Goal: Task Accomplishment & Management: Use online tool/utility

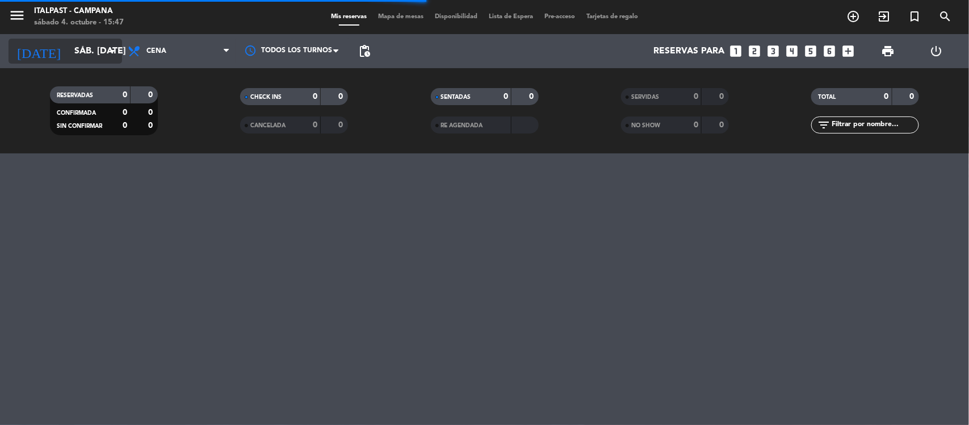
click at [101, 52] on input "sáb. [DATE]" at bounding box center [129, 51] width 120 height 22
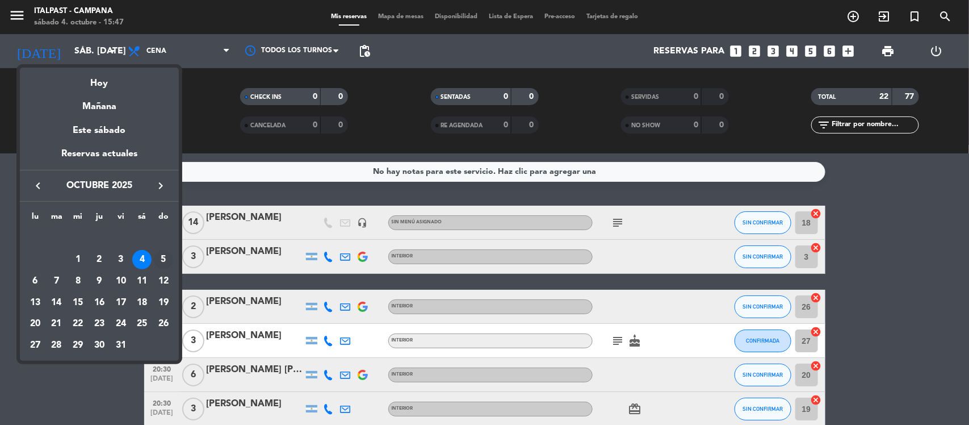
click at [168, 254] on div "5" at bounding box center [163, 259] width 19 height 19
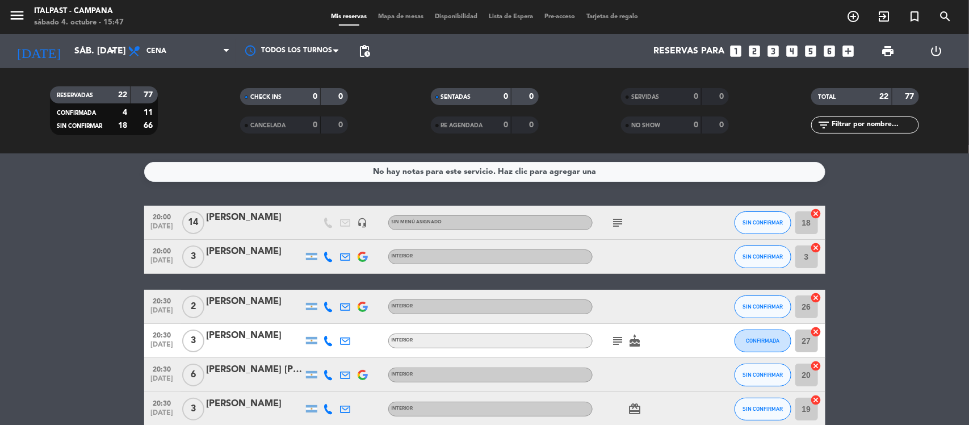
type input "dom. [DATE]"
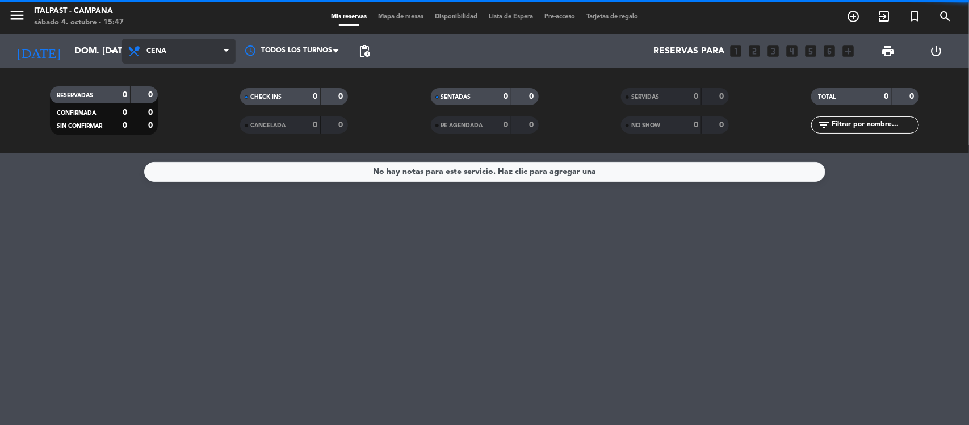
click at [172, 47] on span "Cena" at bounding box center [179, 51] width 114 height 25
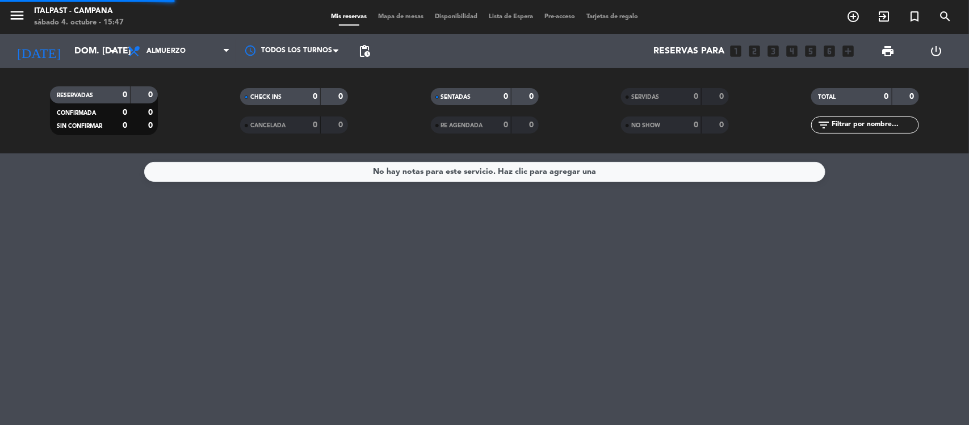
drag, startPoint x: 168, startPoint y: 100, endPoint x: 158, endPoint y: 129, distance: 31.2
click at [166, 107] on div "menu Italpast - [PERSON_NAME] sábado 4. octubre - 15:47 Mis reservas Mapa de me…" at bounding box center [484, 76] width 969 height 153
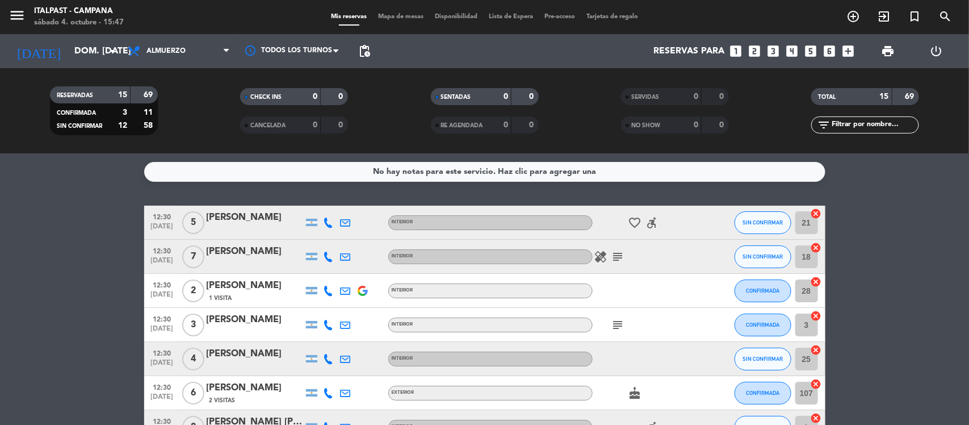
click at [387, 18] on span "Mapa de mesas" at bounding box center [401, 17] width 57 height 6
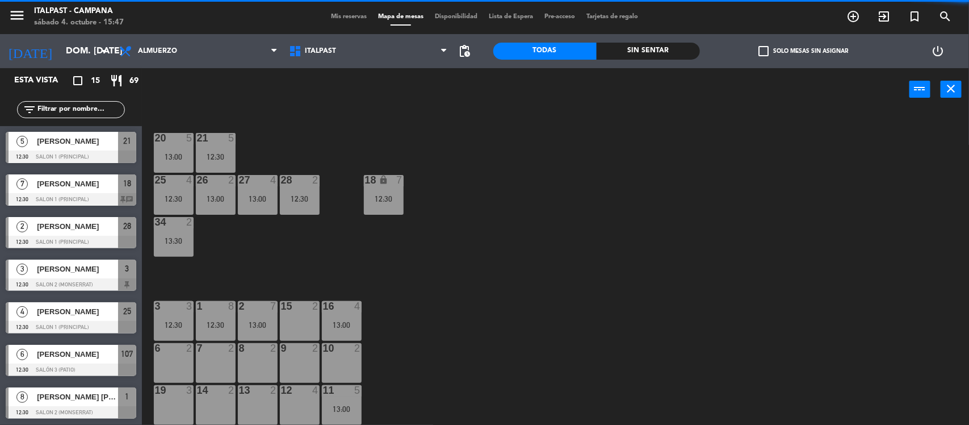
scroll to position [166, 0]
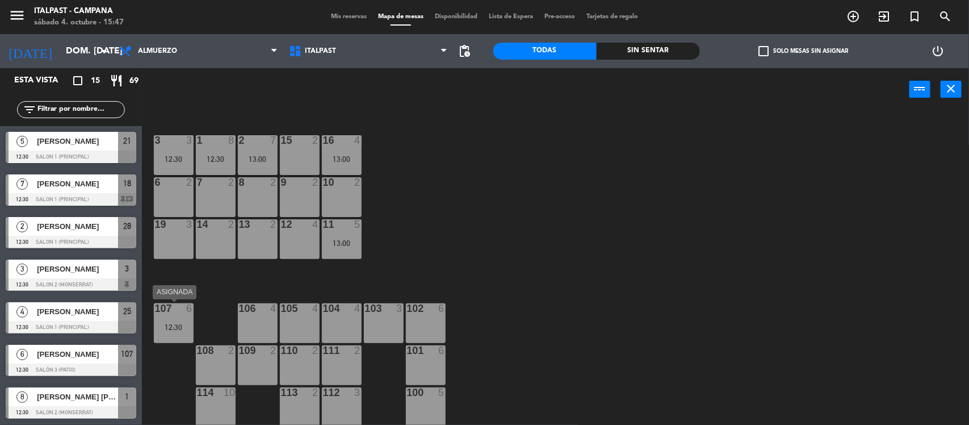
click at [178, 319] on div "107 6 12:30" at bounding box center [174, 323] width 40 height 40
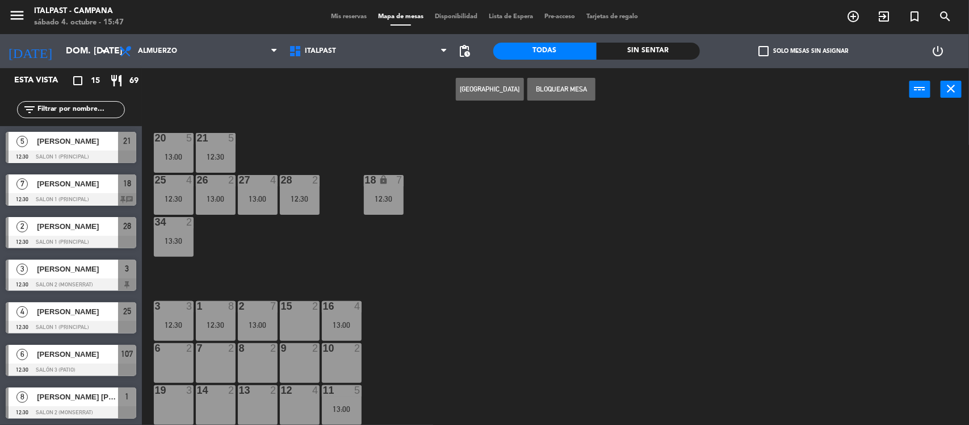
scroll to position [142, 0]
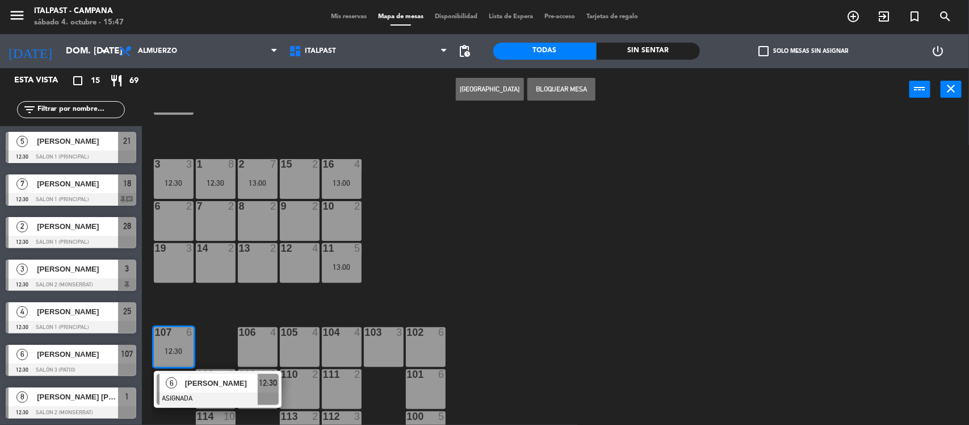
click at [291, 269] on div "12 4" at bounding box center [300, 263] width 40 height 40
click at [484, 87] on button "Mover" at bounding box center [490, 89] width 68 height 23
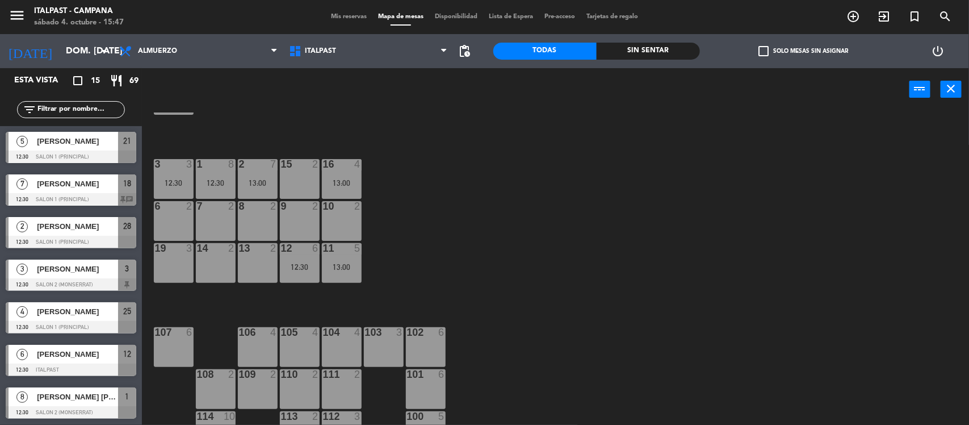
drag, startPoint x: 246, startPoint y: 253, endPoint x: 239, endPoint y: 256, distance: 7.9
click at [245, 253] on div "13 2" at bounding box center [258, 248] width 40 height 11
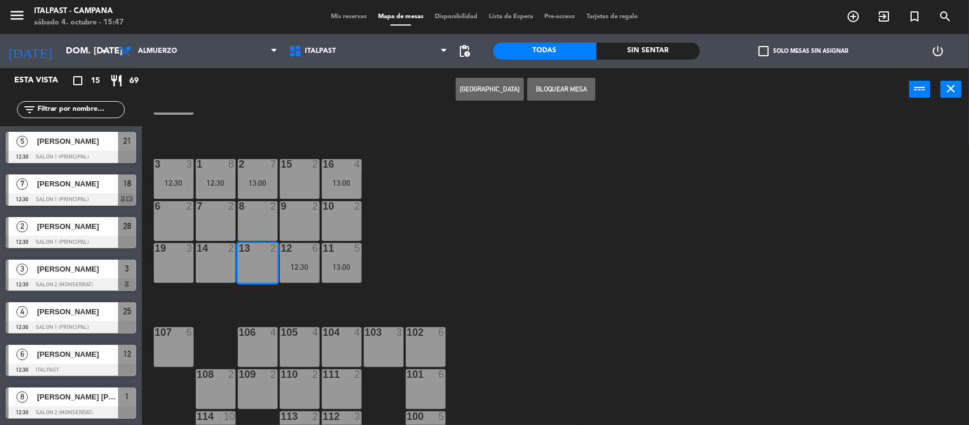
click at [214, 267] on div "14 2" at bounding box center [216, 263] width 40 height 40
click at [557, 81] on button "Bloquear Mesa" at bounding box center [562, 89] width 68 height 23
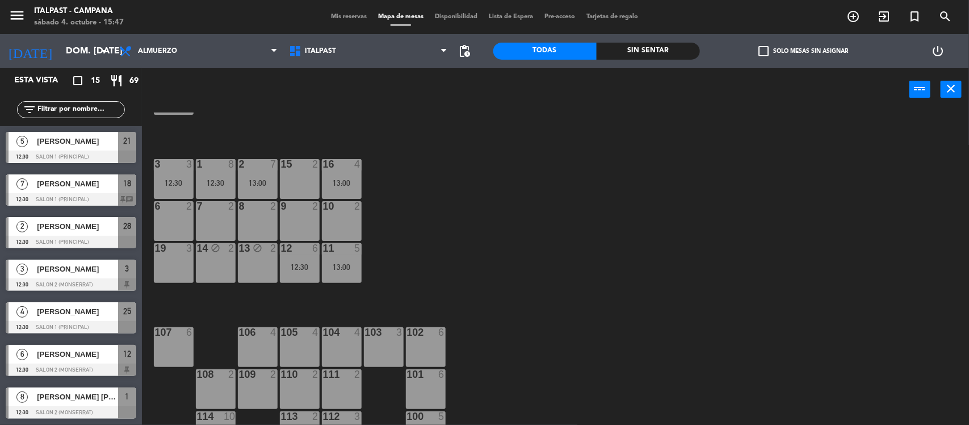
click at [171, 361] on div "107 6" at bounding box center [174, 347] width 40 height 40
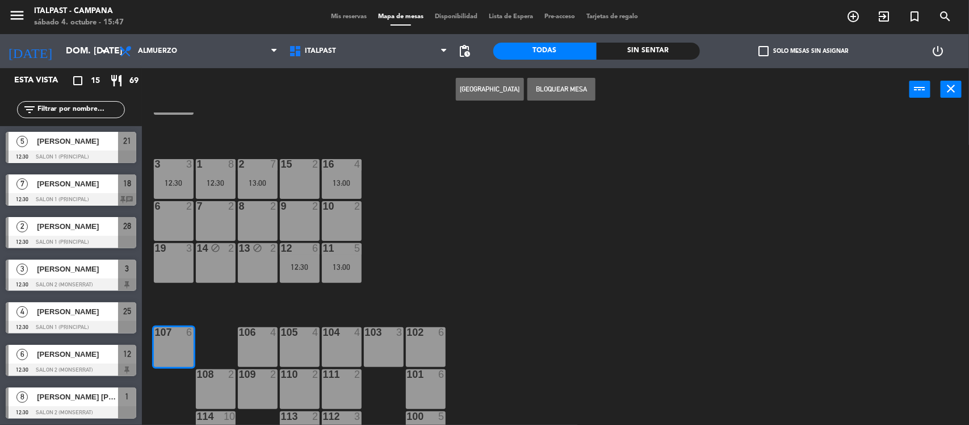
click at [265, 345] on div "106 4" at bounding box center [258, 347] width 40 height 40
click at [304, 349] on div "105 4" at bounding box center [300, 347] width 40 height 40
drag, startPoint x: 564, startPoint y: 91, endPoint x: 482, endPoint y: 163, distance: 109.5
click at [564, 91] on button "Bloquear Mesa" at bounding box center [562, 89] width 68 height 23
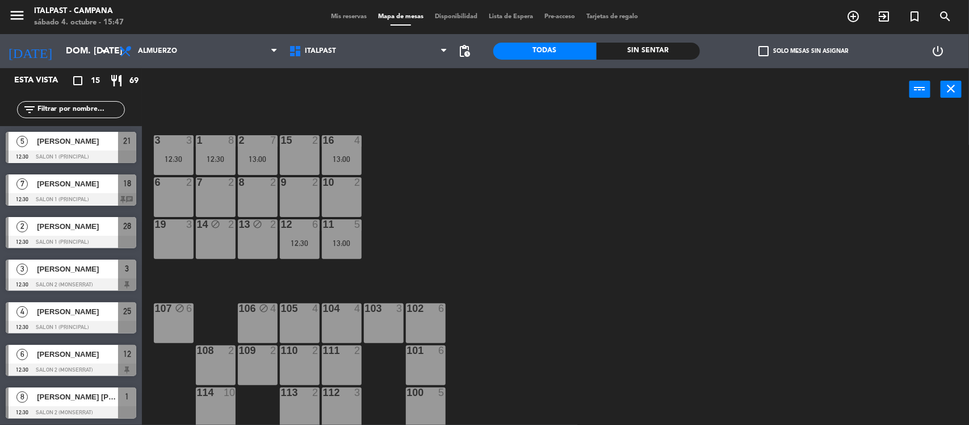
click at [291, 379] on div "110 2" at bounding box center [300, 365] width 40 height 40
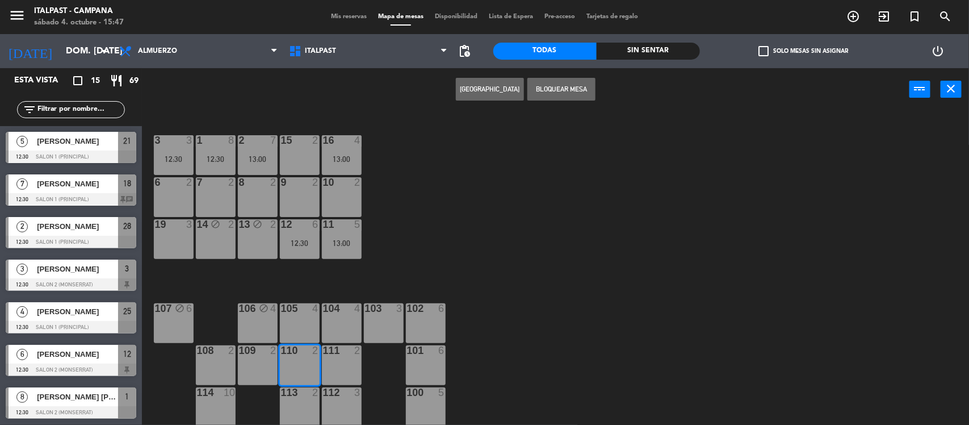
click at [479, 231] on div "20 5 13:00 21 5 12:30 25 4 12:30 26 2 13:00 27 4 13:00 28 2 12:30 18 lock 7 12:…" at bounding box center [561, 269] width 818 height 314
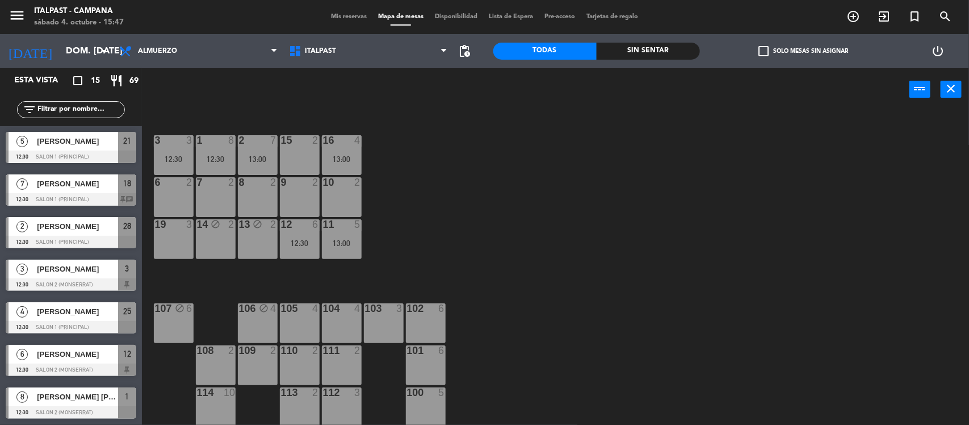
drag, startPoint x: 435, startPoint y: 416, endPoint x: 419, endPoint y: 410, distance: 16.9
click at [434, 416] on div "100 5" at bounding box center [426, 407] width 40 height 40
click at [322, 398] on div "112 3" at bounding box center [342, 407] width 40 height 40
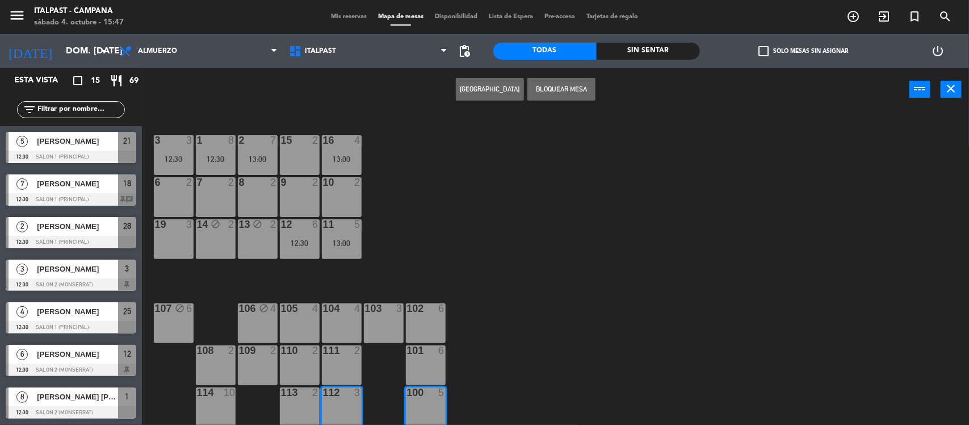
click at [554, 83] on button "Bloquear Mesa" at bounding box center [562, 89] width 68 height 23
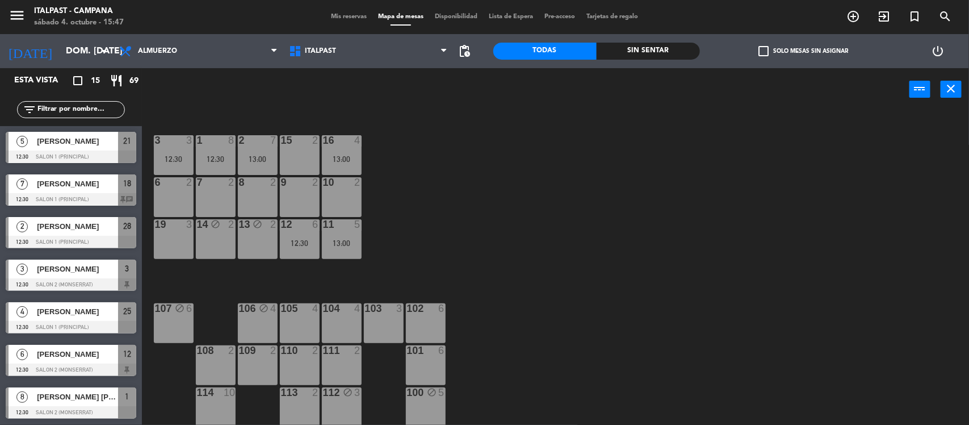
click at [301, 407] on div "113 2" at bounding box center [300, 407] width 40 height 40
click at [214, 409] on div "114 10" at bounding box center [216, 407] width 40 height 40
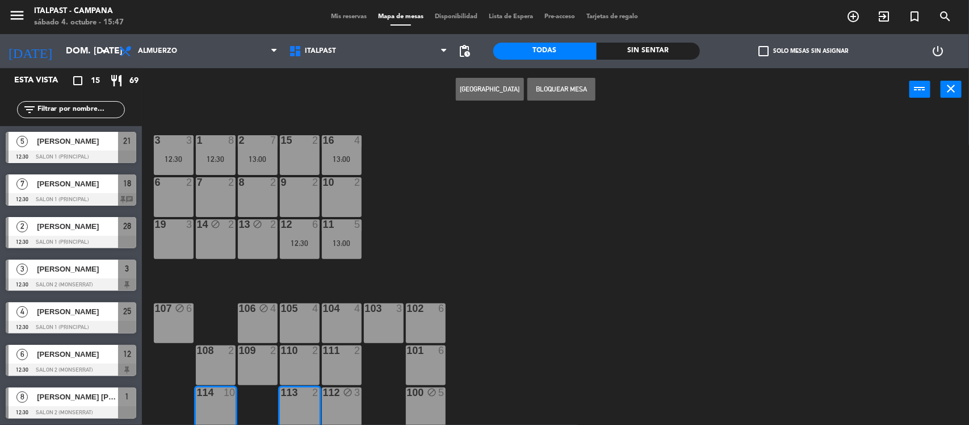
drag, startPoint x: 560, startPoint y: 86, endPoint x: 552, endPoint y: 95, distance: 11.7
click at [552, 95] on button "Bloquear Mesa" at bounding box center [562, 89] width 68 height 23
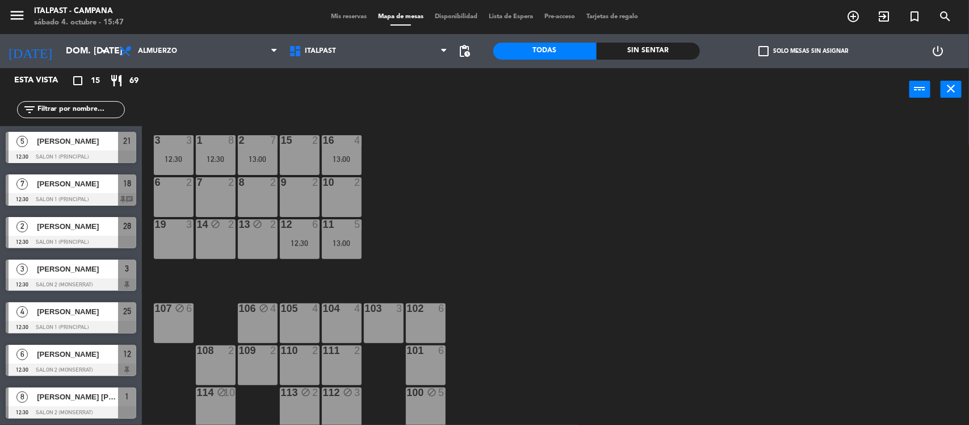
click at [225, 361] on div "108 2" at bounding box center [216, 365] width 40 height 40
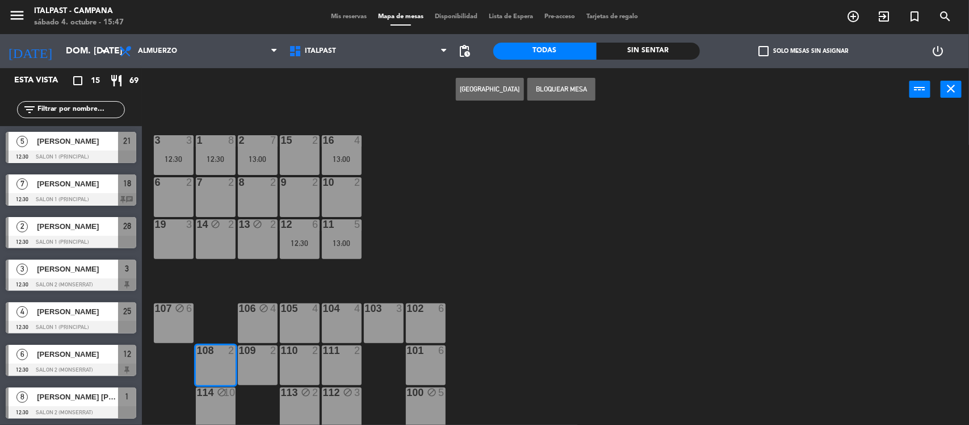
drag, startPoint x: 254, startPoint y: 359, endPoint x: 260, endPoint y: 354, distance: 7.6
click at [257, 357] on div "109 2" at bounding box center [258, 365] width 40 height 40
click at [594, 89] on button "Bloquear Mesa" at bounding box center [562, 89] width 68 height 23
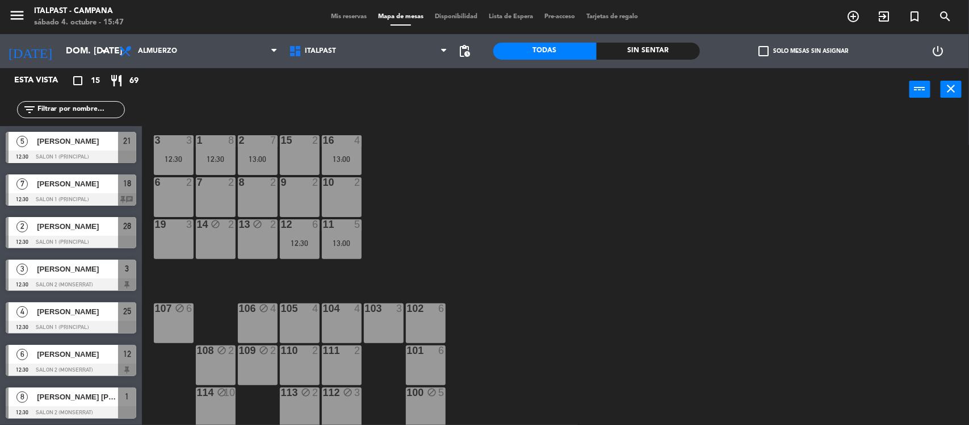
click at [316, 368] on div "110 2" at bounding box center [300, 365] width 40 height 40
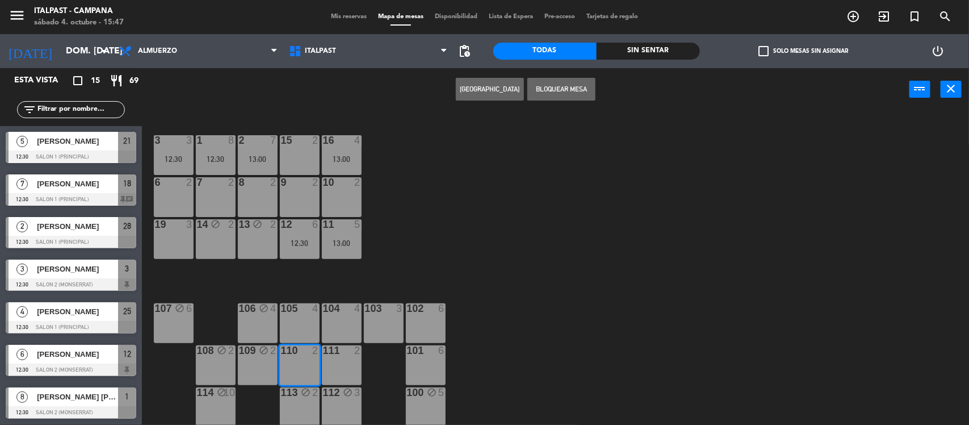
click at [339, 365] on div "111 2" at bounding box center [342, 365] width 40 height 40
drag, startPoint x: 572, startPoint y: 86, endPoint x: 563, endPoint y: 94, distance: 11.7
click at [567, 90] on button "Bloquear Mesa" at bounding box center [562, 89] width 68 height 23
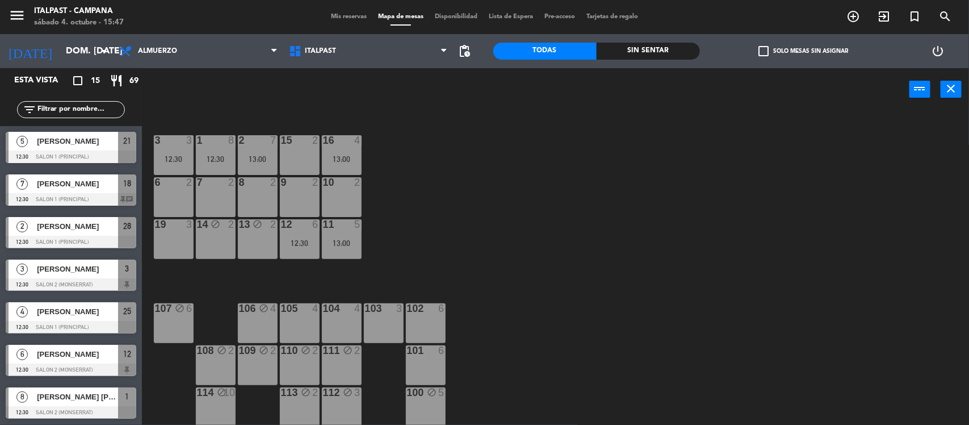
drag, startPoint x: 288, startPoint y: 299, endPoint x: 291, endPoint y: 309, distance: 10.8
click at [288, 300] on div "20 5 13:00 21 5 12:30 25 4 12:30 26 2 13:00 27 4 13:00 28 2 12:30 18 lock 7 12:…" at bounding box center [561, 269] width 818 height 314
click at [319, 324] on div "105 4" at bounding box center [300, 323] width 40 height 40
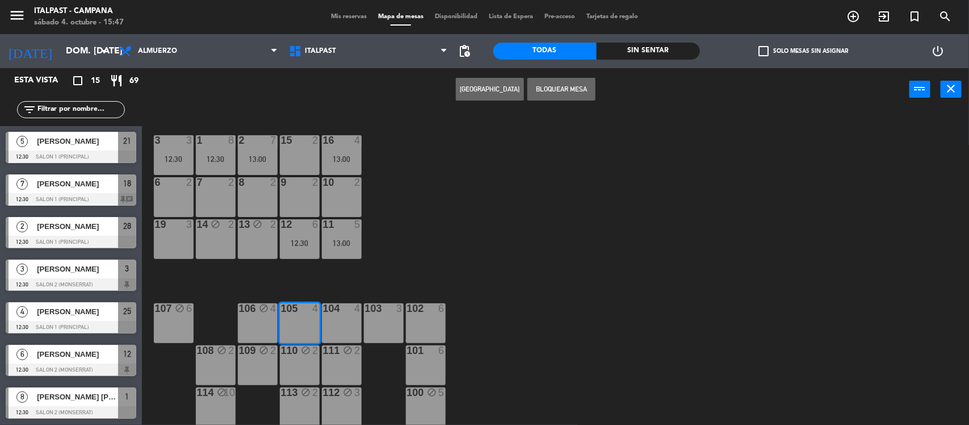
drag, startPoint x: 350, startPoint y: 319, endPoint x: 359, endPoint y: 292, distance: 28.4
click at [350, 319] on div "104 4" at bounding box center [342, 323] width 40 height 40
click at [566, 86] on button "Bloquear Mesa" at bounding box center [562, 89] width 68 height 23
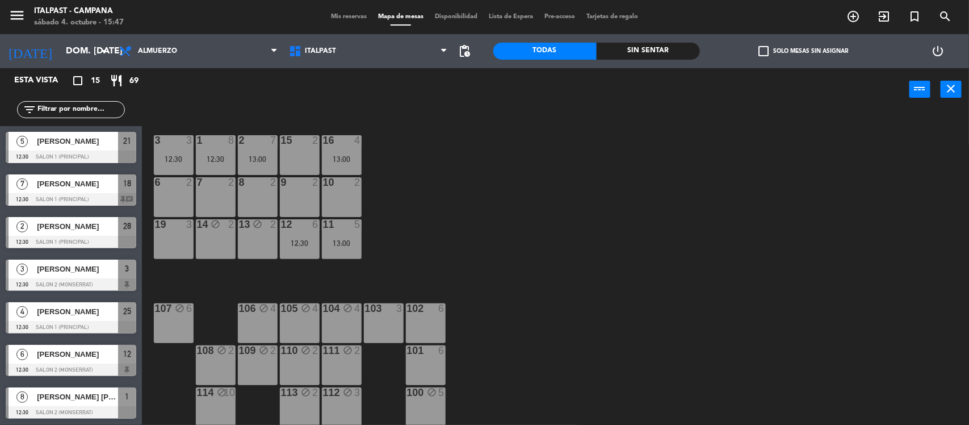
click at [390, 313] on div "103 3" at bounding box center [384, 308] width 40 height 11
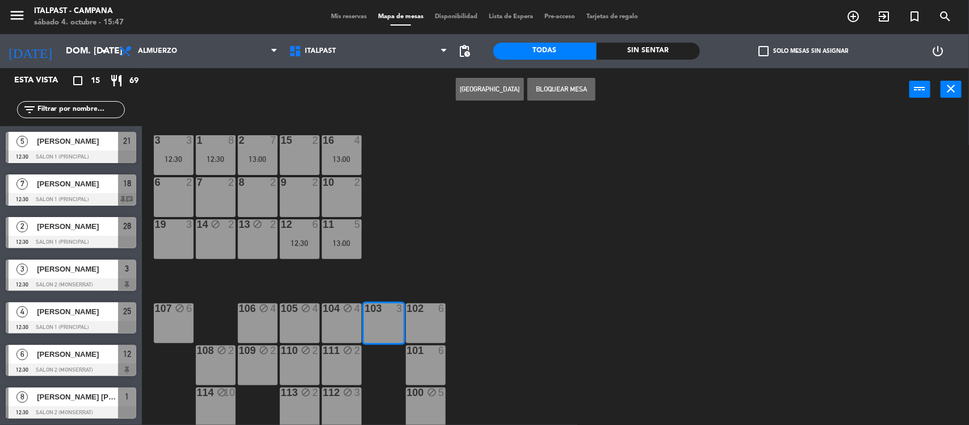
click at [425, 321] on div "102 6" at bounding box center [426, 323] width 40 height 40
drag, startPoint x: 550, startPoint y: 82, endPoint x: 552, endPoint y: 149, distance: 66.5
click at [548, 86] on button "Bloquear Mesa" at bounding box center [562, 89] width 68 height 23
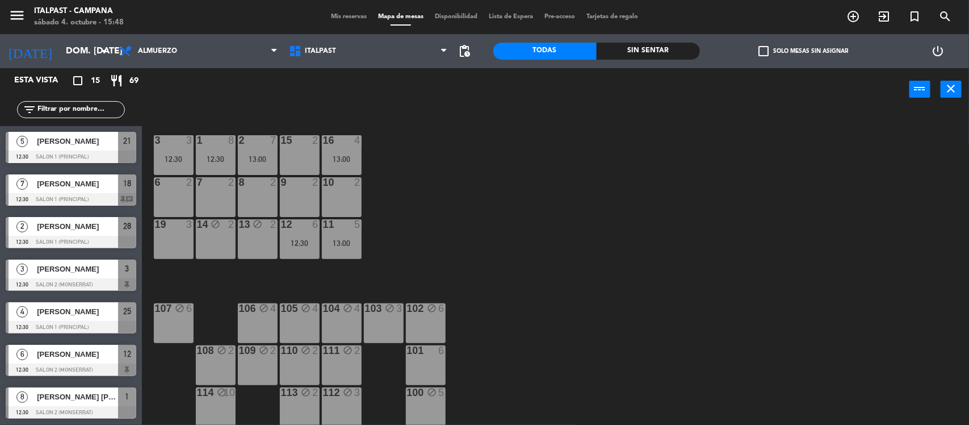
click at [429, 358] on div "101 6" at bounding box center [426, 365] width 40 height 40
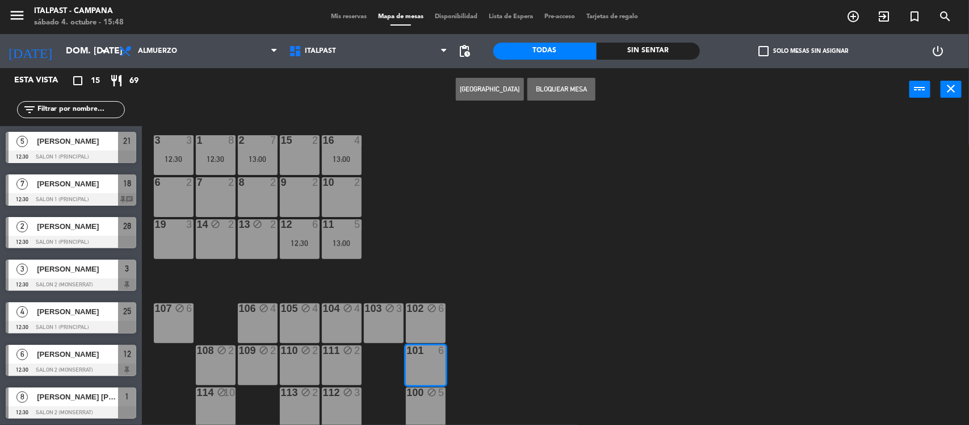
drag, startPoint x: 539, startPoint y: 83, endPoint x: 532, endPoint y: 92, distance: 11.7
click at [534, 88] on button "Bloquear Mesa" at bounding box center [562, 89] width 68 height 23
